Goal: Task Accomplishment & Management: Use online tool/utility

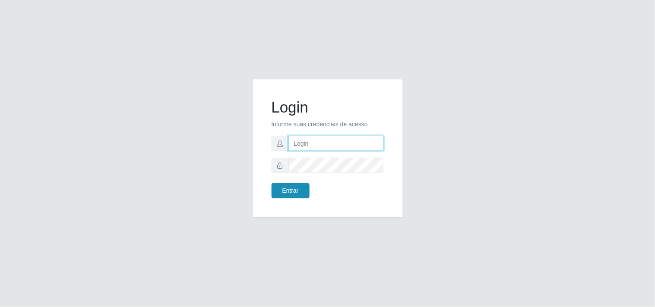
type input "[EMAIL_ADDRESS][DOMAIN_NAME]"
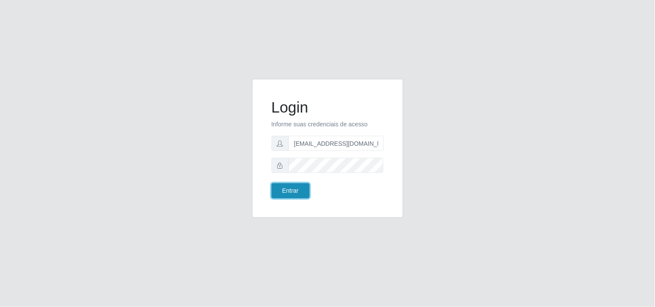
click at [291, 195] on button "Entrar" at bounding box center [291, 190] width 38 height 15
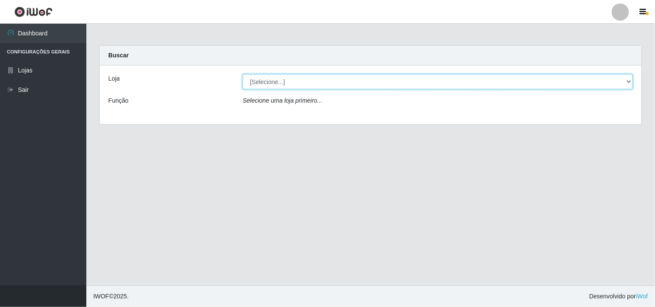
click at [370, 84] on select "[Selecione...] Hiper Queiroz - [GEOGRAPHIC_DATA]" at bounding box center [438, 81] width 390 height 15
select select "514"
click at [243, 74] on select "[Selecione...] Hiper Queiroz - [GEOGRAPHIC_DATA]" at bounding box center [438, 81] width 390 height 15
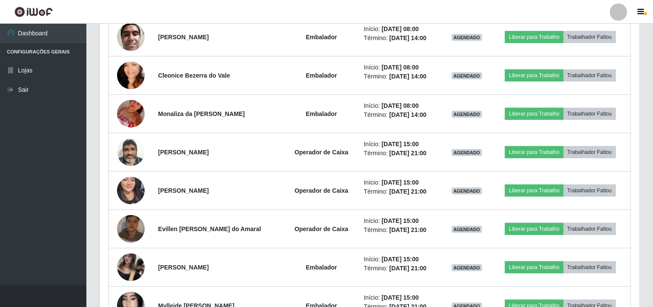
scroll to position [439, 0]
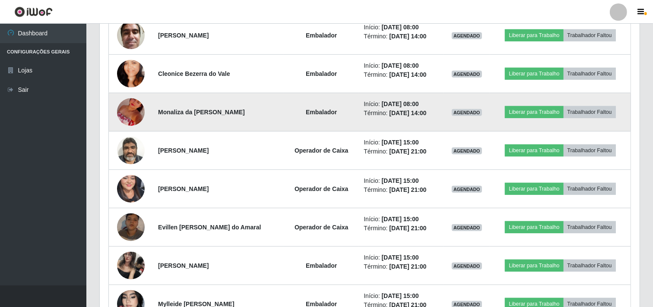
click at [131, 106] on img at bounding box center [131, 112] width 28 height 49
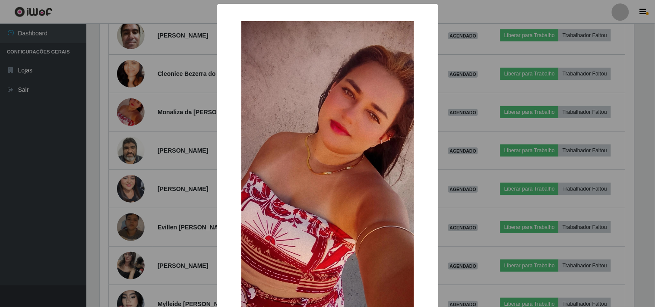
click at [166, 72] on div "× OK Cancel" at bounding box center [327, 153] width 655 height 307
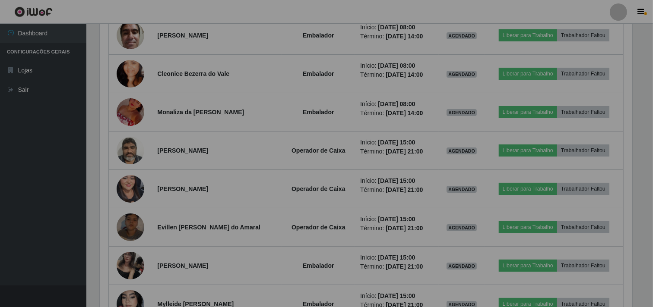
scroll to position [179, 540]
